Goal: Information Seeking & Learning: Learn about a topic

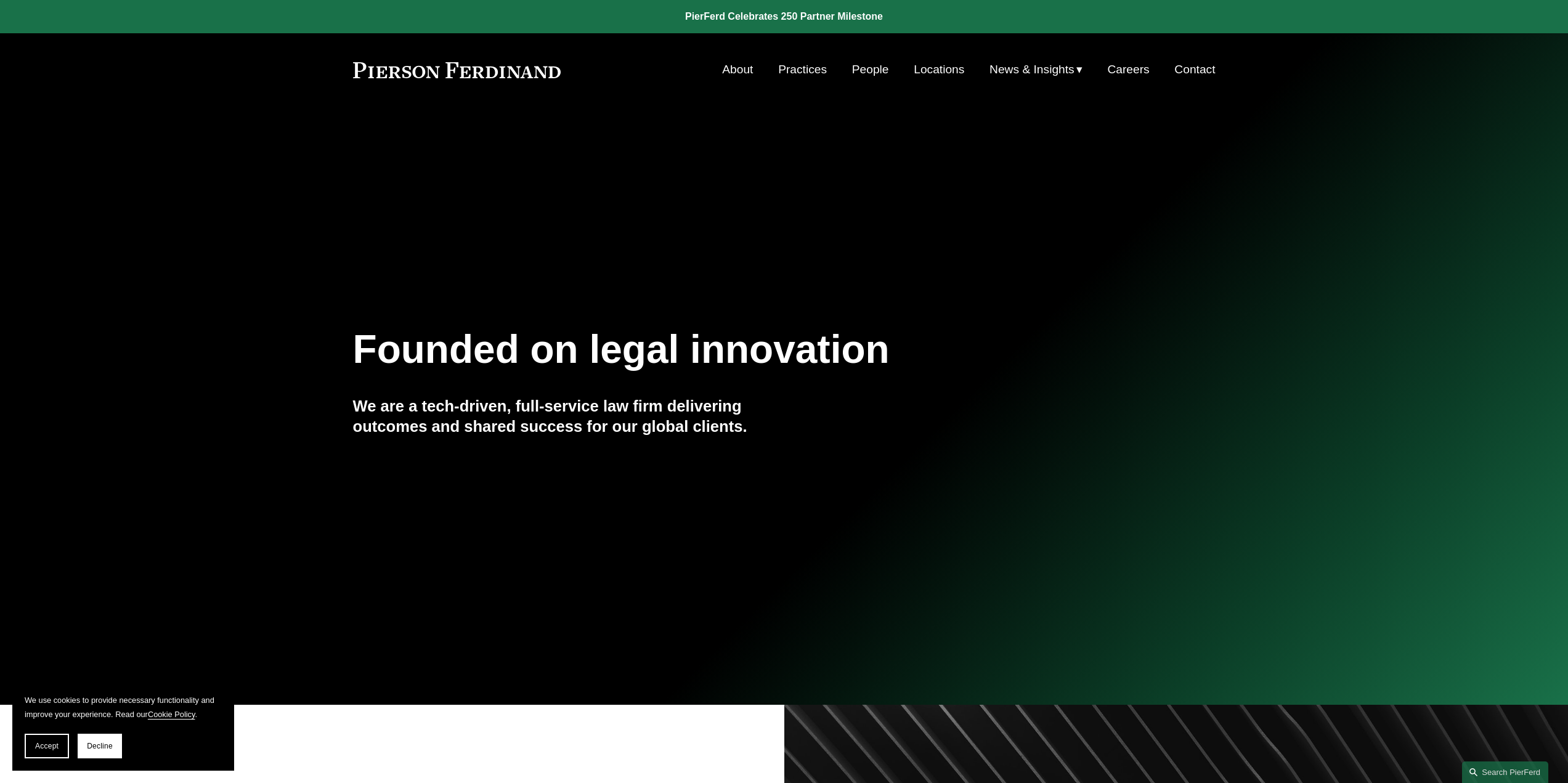
click at [863, 73] on link "People" at bounding box center [870, 69] width 37 height 23
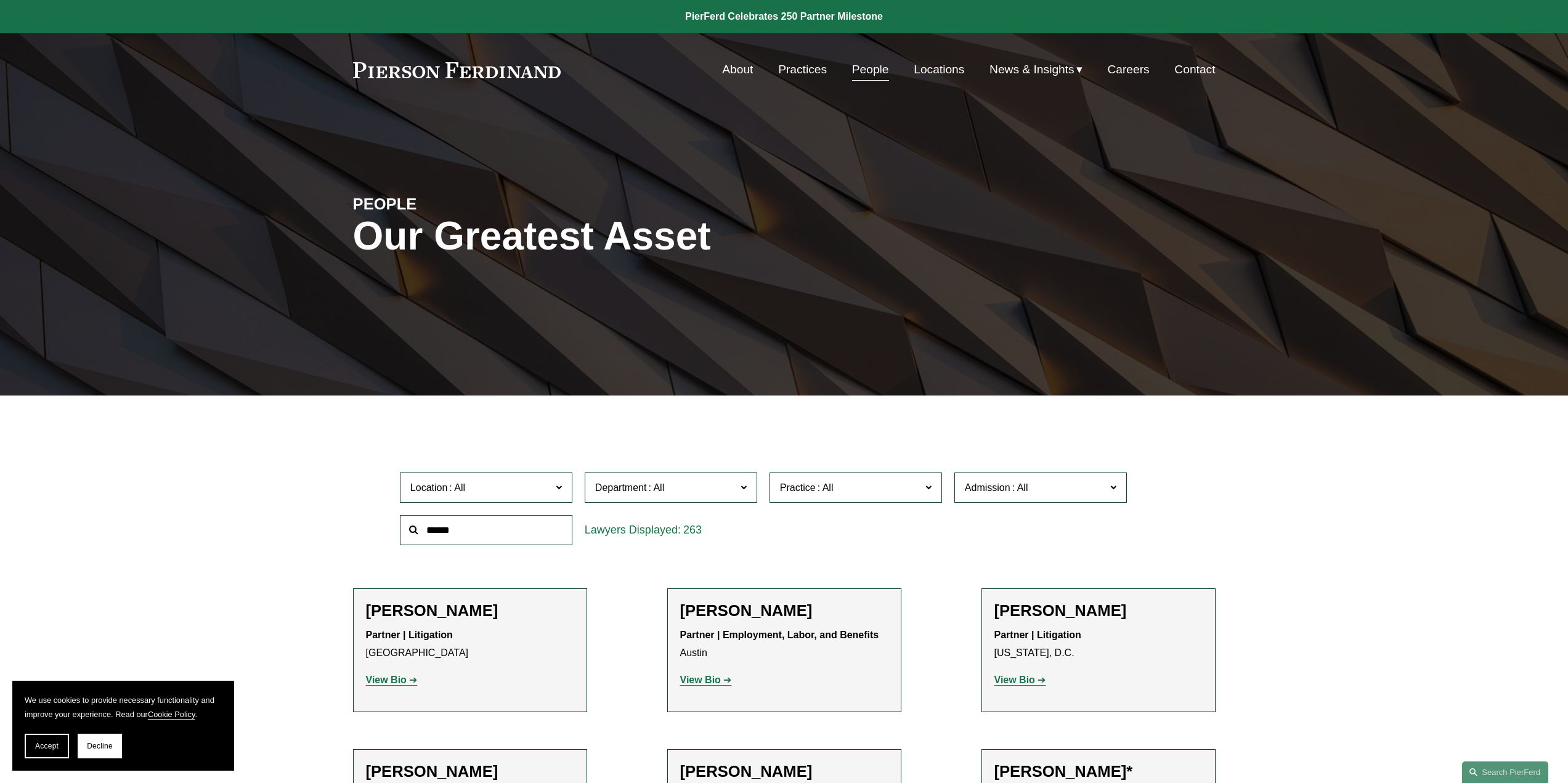
click at [1063, 495] on span "Admission" at bounding box center [1036, 487] width 142 height 17
click at [0, 0] on link "[US_STATE]" at bounding box center [0, 0] width 0 height 0
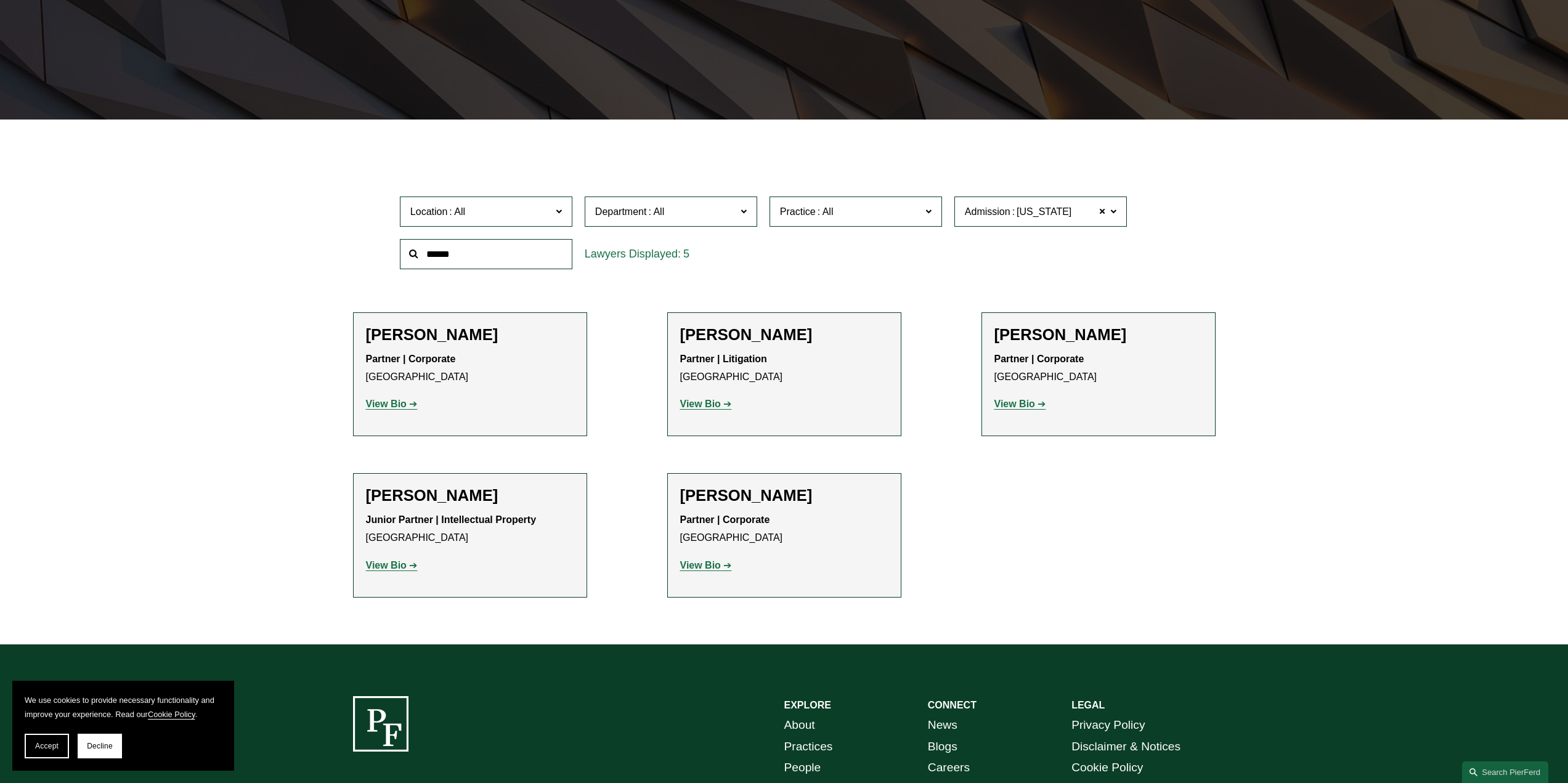
click at [715, 403] on strong "View Bio" at bounding box center [700, 404] width 41 height 11
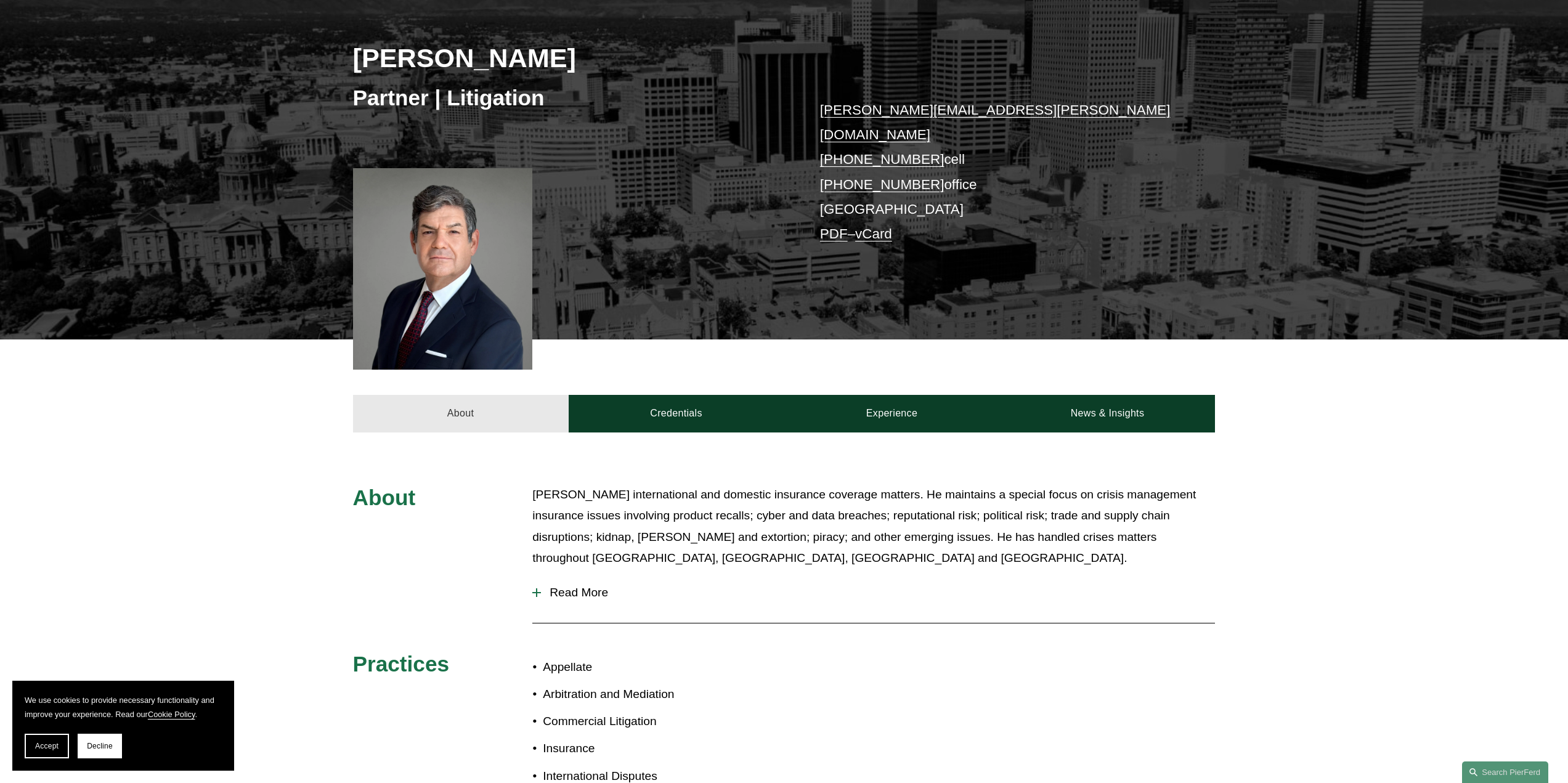
scroll to position [185, 0]
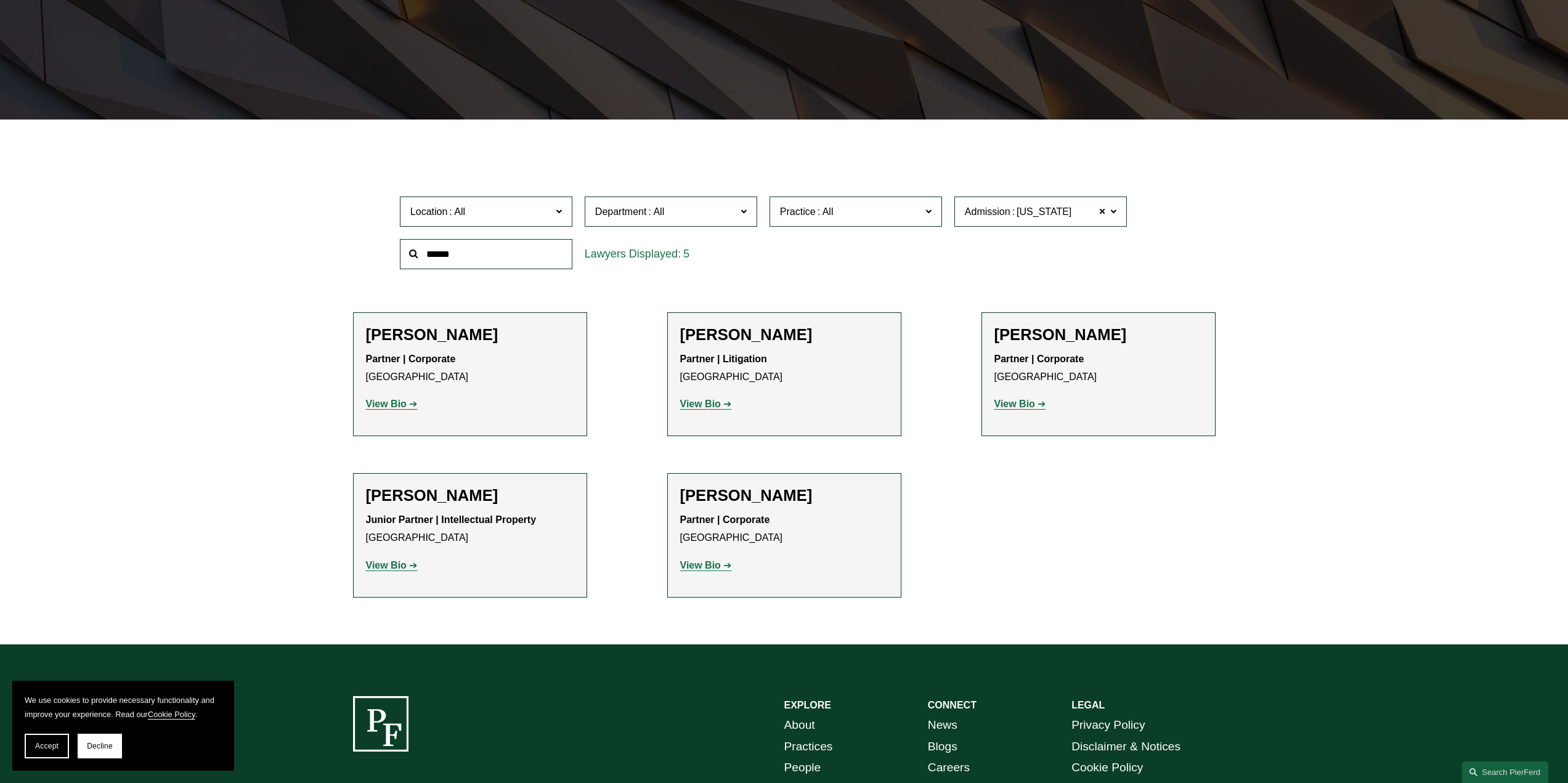
click at [387, 403] on strong "View Bio" at bounding box center [386, 404] width 41 height 11
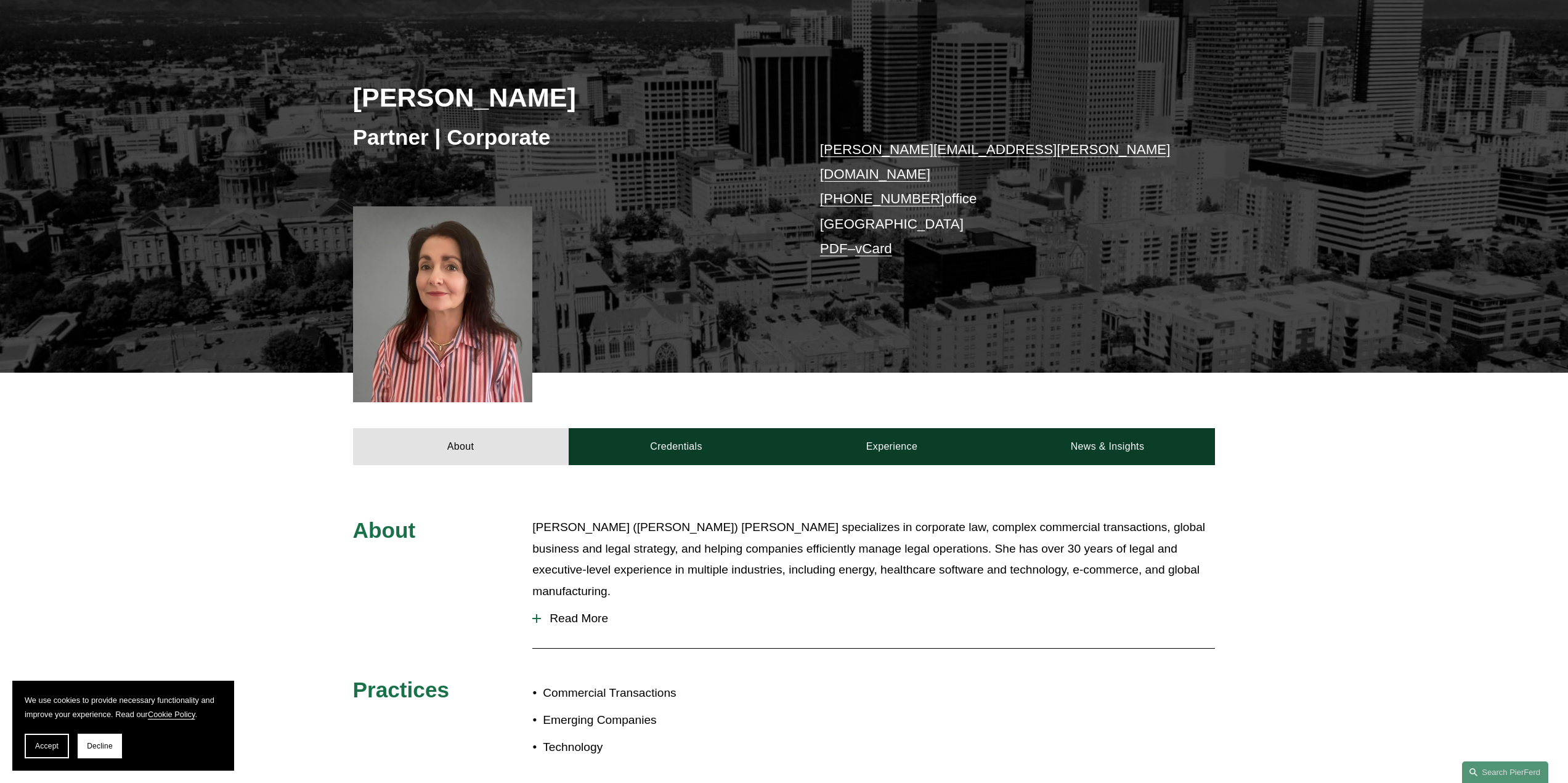
scroll to position [185, 0]
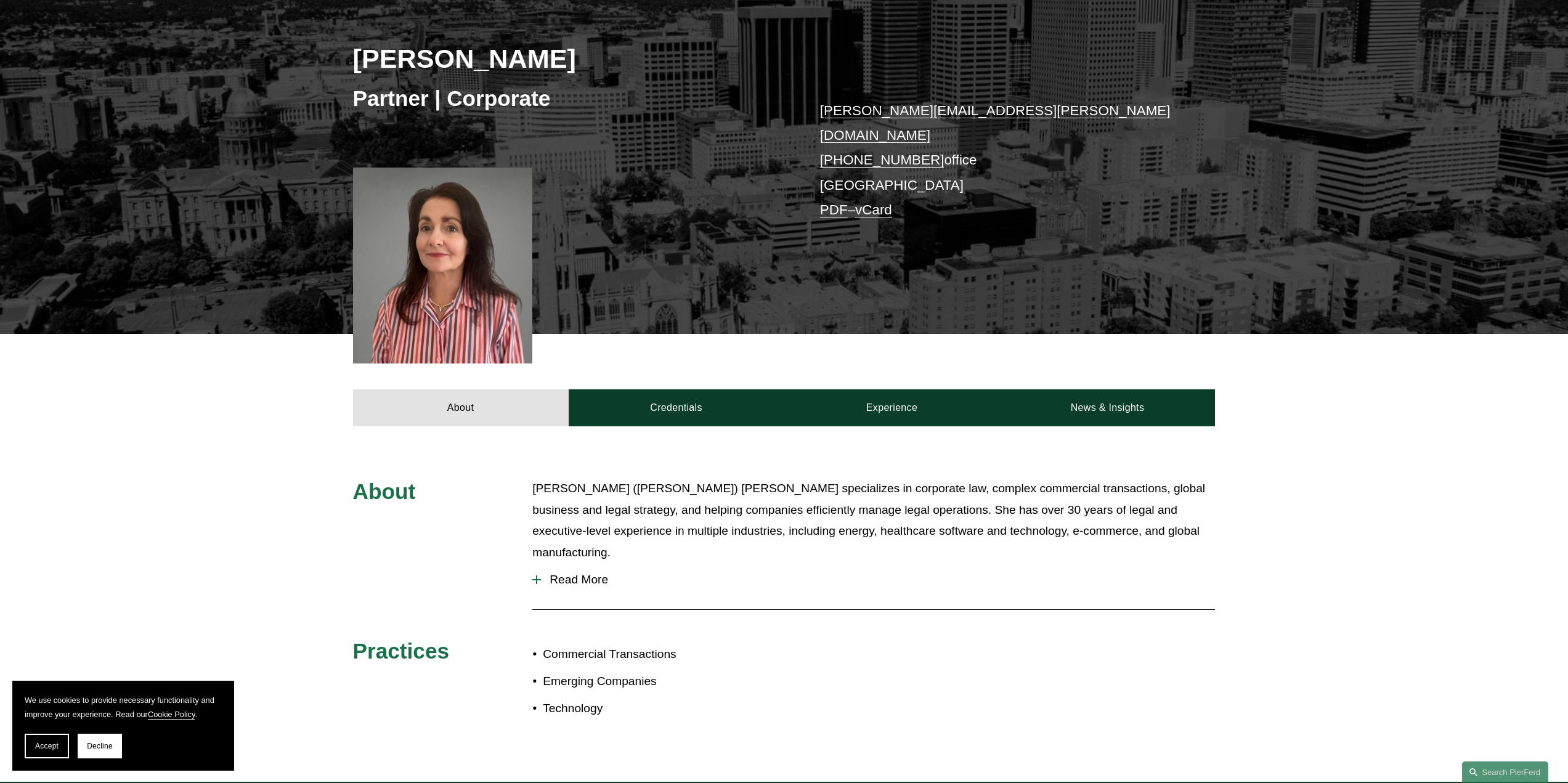
click at [579, 573] on span "Read More" at bounding box center [878, 580] width 674 height 13
